Goal: Task Accomplishment & Management: Use online tool/utility

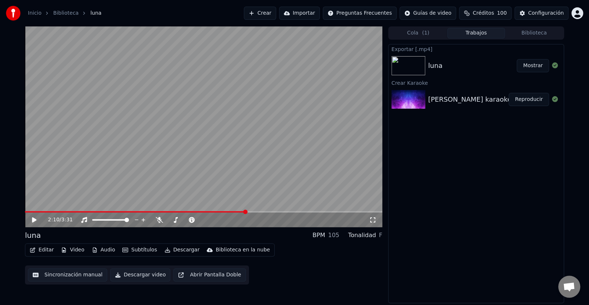
click at [274, 14] on button "Crear" at bounding box center [260, 13] width 32 height 13
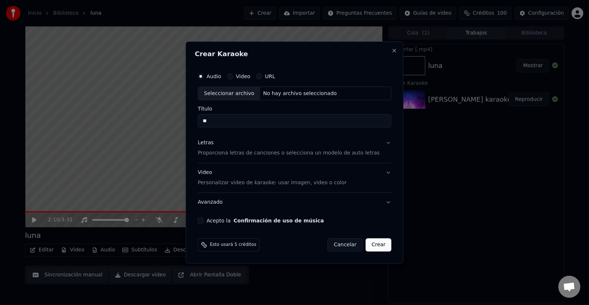
type input "*"
type input "**********"
click at [245, 153] on p "Proporciona letras de canciones o selecciona un modelo de auto letras" at bounding box center [288, 153] width 182 height 7
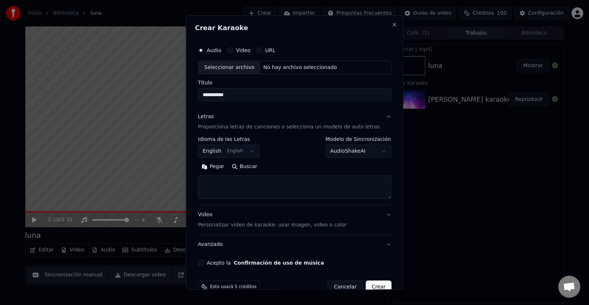
click at [226, 180] on textarea at bounding box center [293, 187] width 193 height 23
paste textarea "**********"
drag, startPoint x: 243, startPoint y: 189, endPoint x: 201, endPoint y: 187, distance: 41.5
click at [201, 187] on div "**********" at bounding box center [293, 154] width 199 height 229
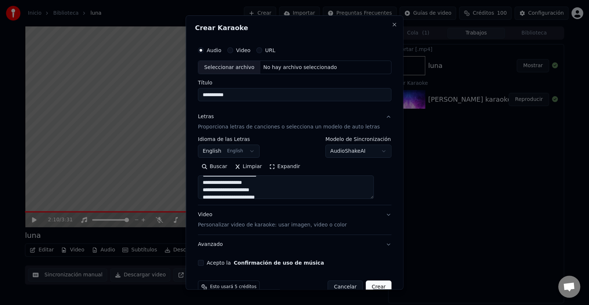
scroll to position [117, 0]
drag, startPoint x: 234, startPoint y: 194, endPoint x: 203, endPoint y: 193, distance: 30.5
click at [203, 193] on textarea at bounding box center [285, 187] width 176 height 23
click at [236, 192] on textarea at bounding box center [285, 187] width 176 height 23
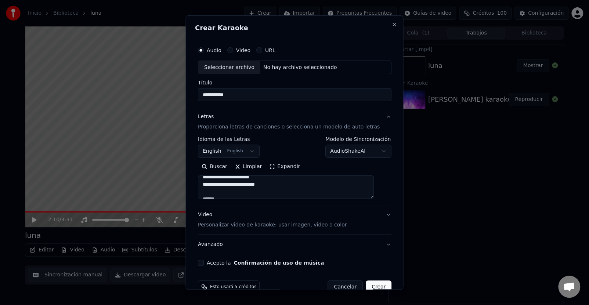
click at [234, 196] on textarea at bounding box center [285, 187] width 176 height 23
click at [238, 191] on textarea at bounding box center [285, 187] width 176 height 23
drag, startPoint x: 244, startPoint y: 187, endPoint x: 210, endPoint y: 184, distance: 34.6
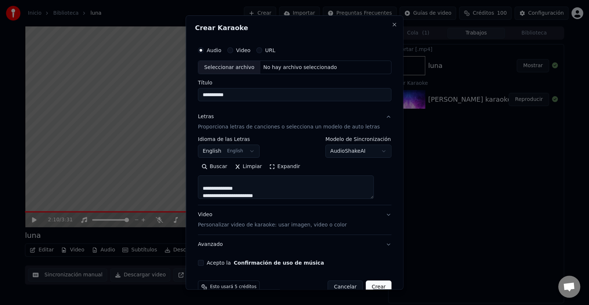
click at [210, 184] on textarea at bounding box center [285, 187] width 176 height 23
drag, startPoint x: 259, startPoint y: 193, endPoint x: 207, endPoint y: 193, distance: 52.1
click at [207, 193] on textarea at bounding box center [285, 187] width 176 height 23
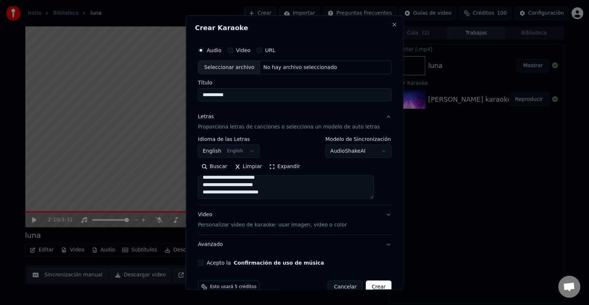
type textarea "**********"
click at [299, 225] on p "Personalizar video de karaoke: usar imagen, video o color" at bounding box center [271, 224] width 149 height 7
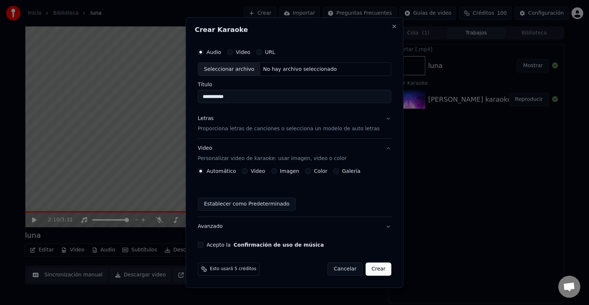
click at [339, 171] on button "Galería" at bounding box center [336, 171] width 6 height 6
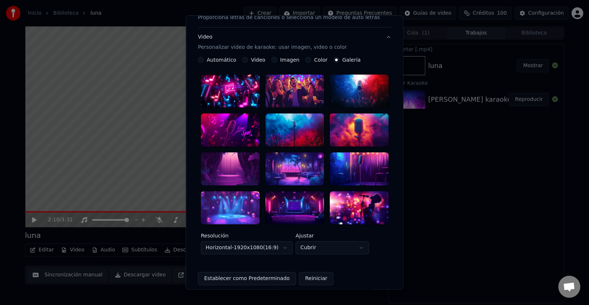
scroll to position [109, 0]
click at [232, 192] on div at bounding box center [229, 208] width 59 height 33
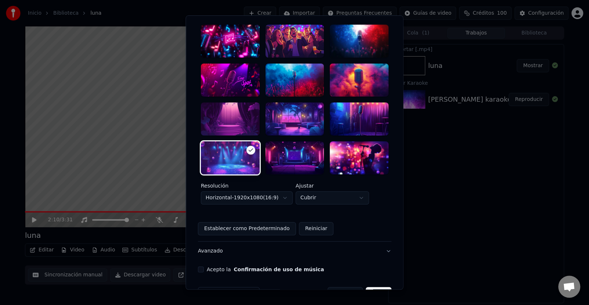
scroll to position [168, 0]
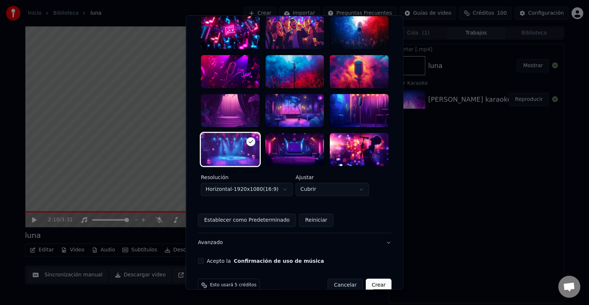
click at [203, 258] on button "Acepto la Confirmación de uso de música" at bounding box center [200, 261] width 6 height 6
drag, startPoint x: 370, startPoint y: 269, endPoint x: 339, endPoint y: 277, distance: 32.1
click at [339, 278] on div "Cancelar Crear" at bounding box center [359, 284] width 64 height 13
click at [371, 278] on button "Crear" at bounding box center [378, 284] width 26 height 13
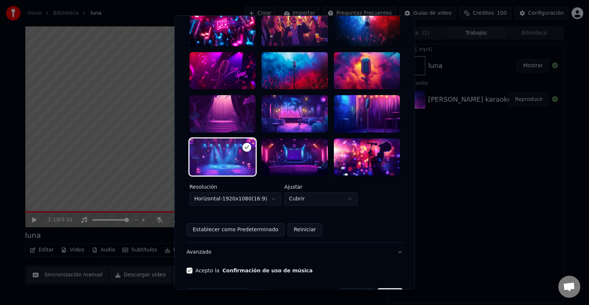
scroll to position [189, 0]
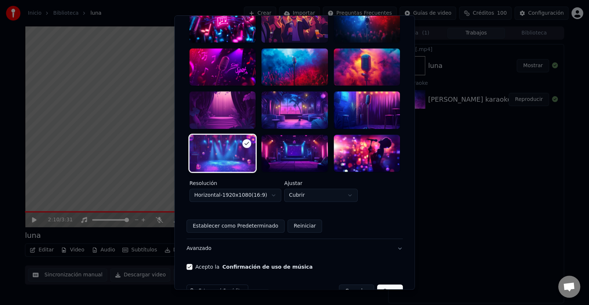
click at [376, 284] on button "Crear" at bounding box center [389, 290] width 26 height 13
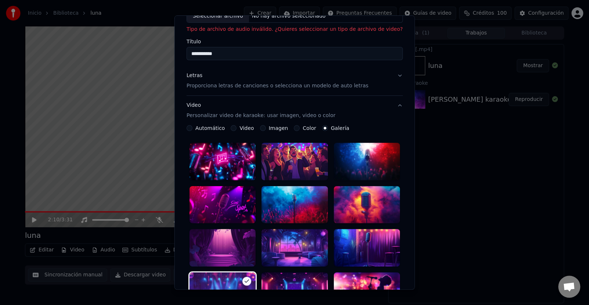
scroll to position [0, 0]
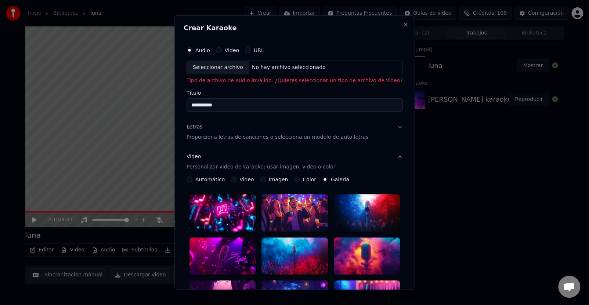
click at [233, 66] on div "Seleccionar archivo" at bounding box center [218, 67] width 62 height 13
type input "**********"
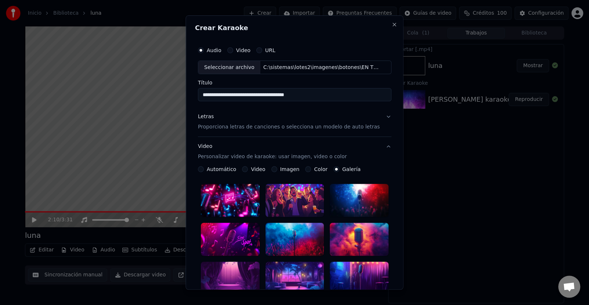
click at [241, 127] on p "Proporciona letras de canciones o selecciona un modelo de auto letras" at bounding box center [288, 127] width 182 height 7
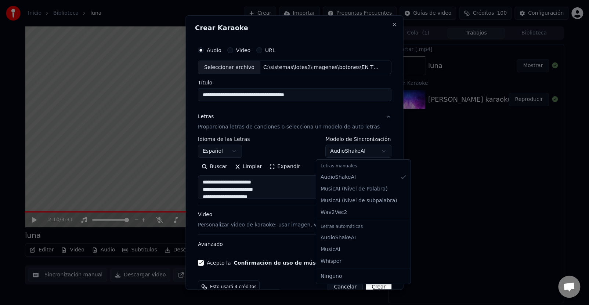
click at [376, 152] on body "**********" at bounding box center [294, 152] width 589 height 305
click at [375, 152] on body "**********" at bounding box center [294, 152] width 589 height 305
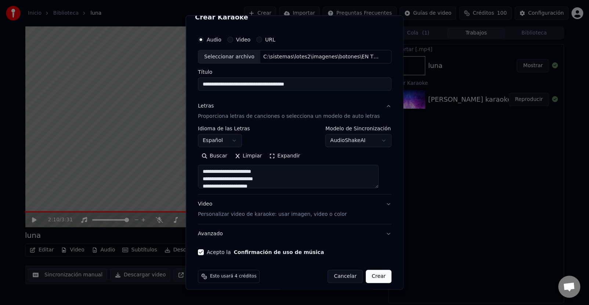
scroll to position [15, 0]
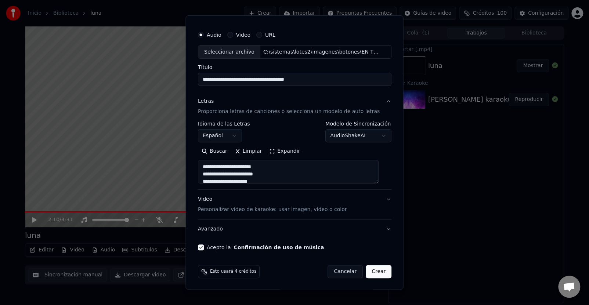
click at [372, 274] on button "Crear" at bounding box center [378, 271] width 26 height 13
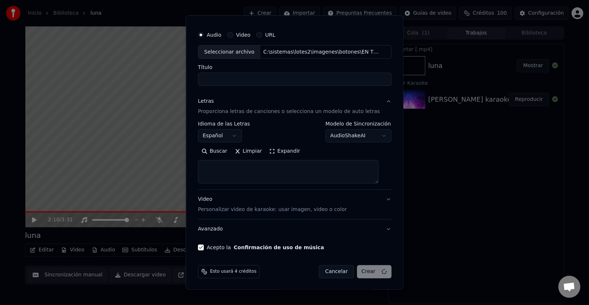
select select
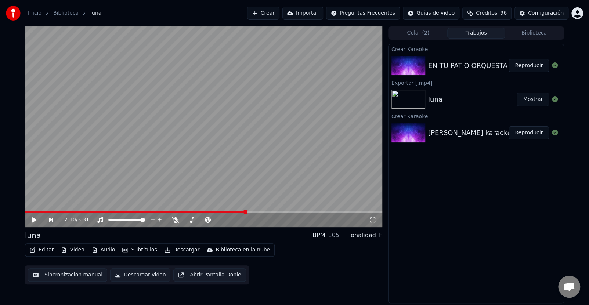
click at [532, 63] on button "Reproducir" at bounding box center [528, 65] width 40 height 13
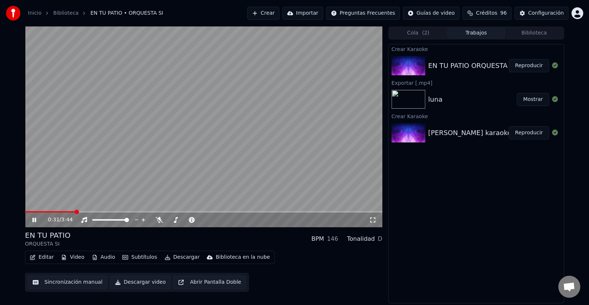
click at [32, 220] on icon at bounding box center [34, 220] width 4 height 4
click at [414, 66] on img at bounding box center [408, 65] width 34 height 19
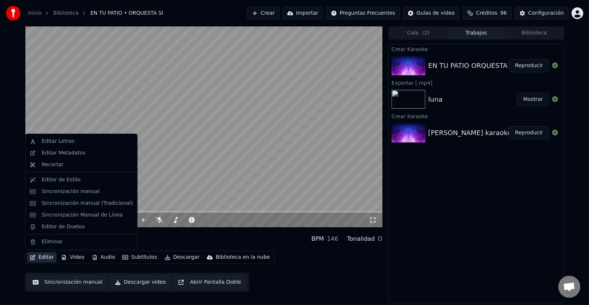
click at [47, 256] on button "Editar" at bounding box center [42, 257] width 30 height 10
click at [66, 141] on div "Editar Letras" at bounding box center [57, 141] width 33 height 7
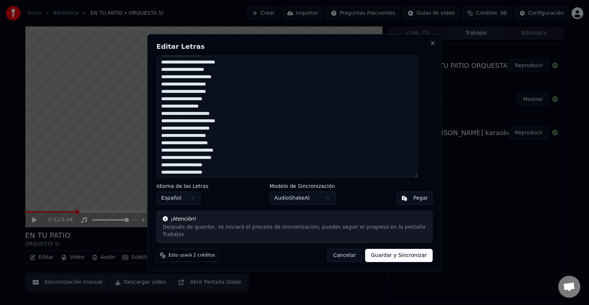
scroll to position [244, 0]
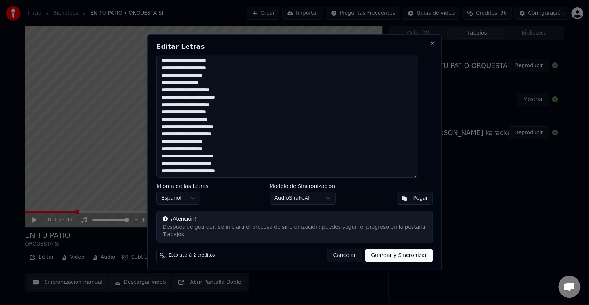
click at [341, 249] on button "Cancelar" at bounding box center [344, 255] width 35 height 13
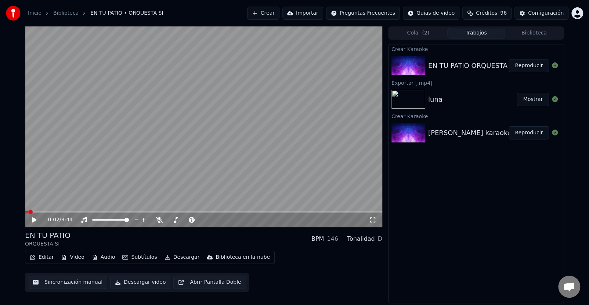
click at [28, 214] on span at bounding box center [30, 212] width 4 height 4
click at [33, 220] on icon at bounding box center [34, 219] width 4 height 5
click at [204, 133] on video at bounding box center [203, 126] width 357 height 201
click at [132, 280] on button "Descargar video" at bounding box center [140, 282] width 60 height 13
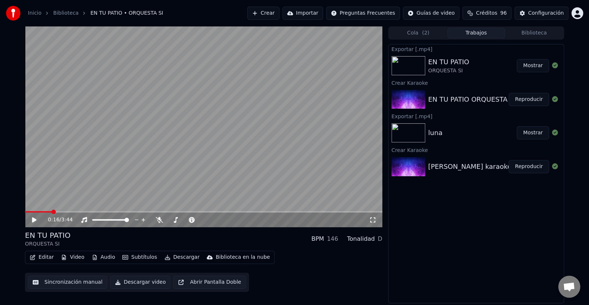
click at [532, 67] on button "Mostrar" at bounding box center [532, 65] width 32 height 13
